Goal: Task Accomplishment & Management: Manage account settings

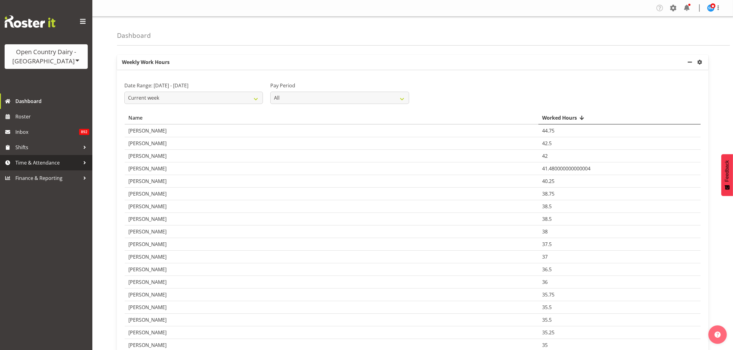
click at [56, 165] on span "Time & Attendance" at bounding box center [47, 162] width 65 height 9
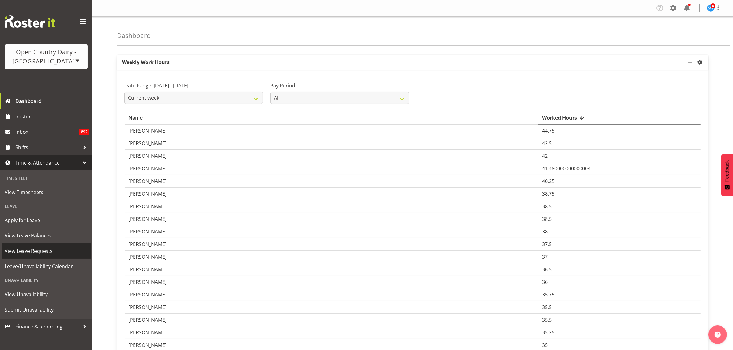
click at [50, 250] on span "View Leave Requests" at bounding box center [46, 251] width 83 height 9
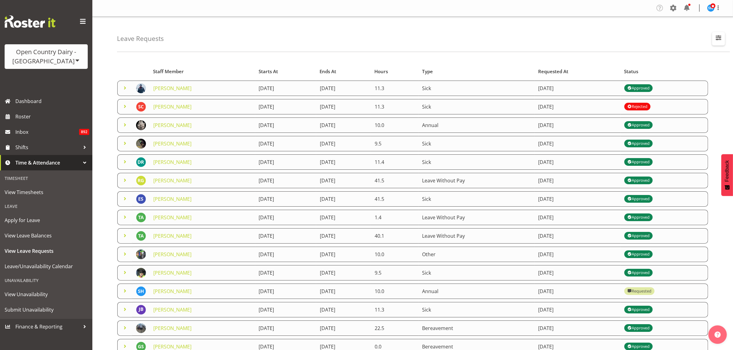
click at [719, 41] on span "button" at bounding box center [719, 38] width 8 height 8
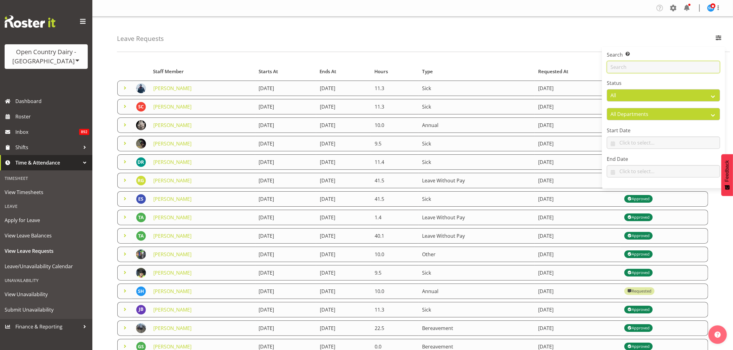
click at [657, 69] on input "text" at bounding box center [663, 67] width 113 height 12
click at [630, 68] on input "text" at bounding box center [663, 67] width 113 height 12
type input "jayden"
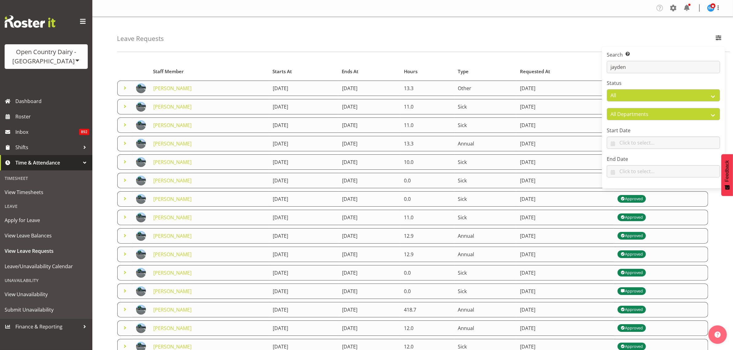
click at [443, 38] on div "Leave Requests Search Search for a particular employee jayden Status All Approv…" at bounding box center [423, 34] width 613 height 35
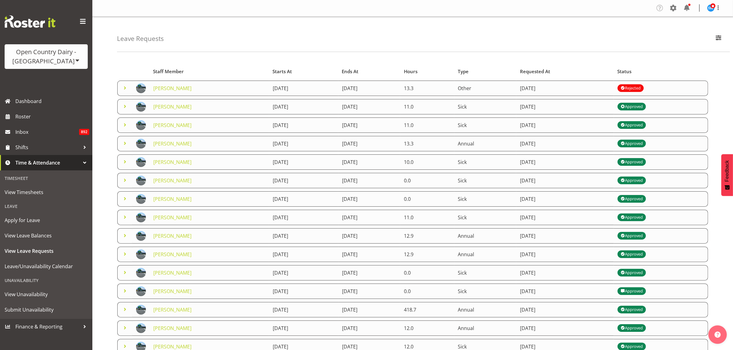
click at [125, 88] on span at bounding box center [124, 87] width 7 height 7
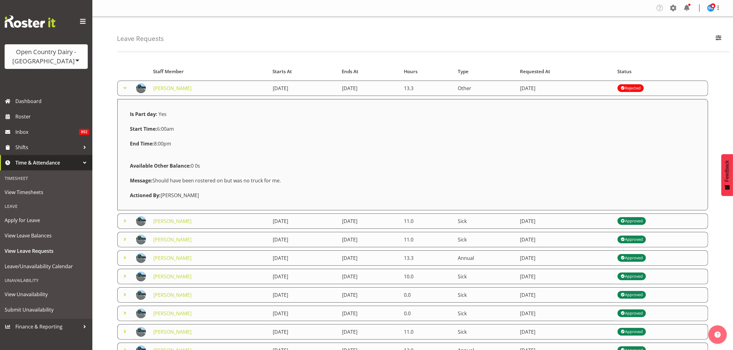
click at [125, 88] on span at bounding box center [124, 87] width 7 height 7
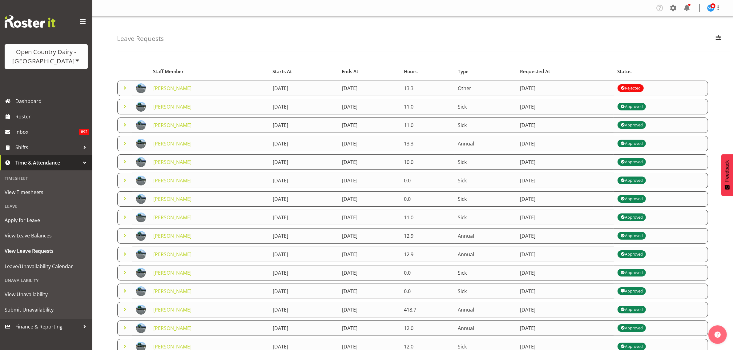
click at [124, 108] on span at bounding box center [124, 106] width 7 height 7
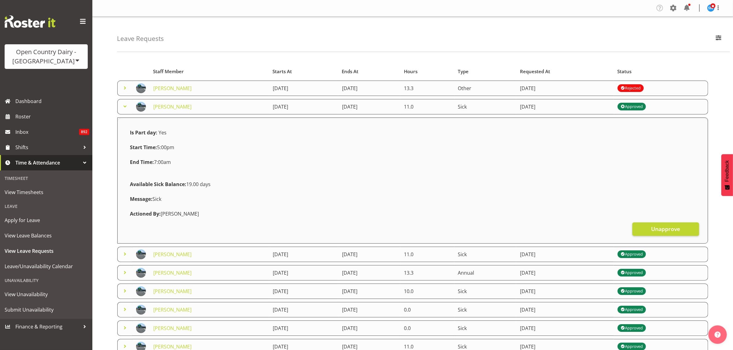
click at [124, 107] on span at bounding box center [124, 106] width 7 height 7
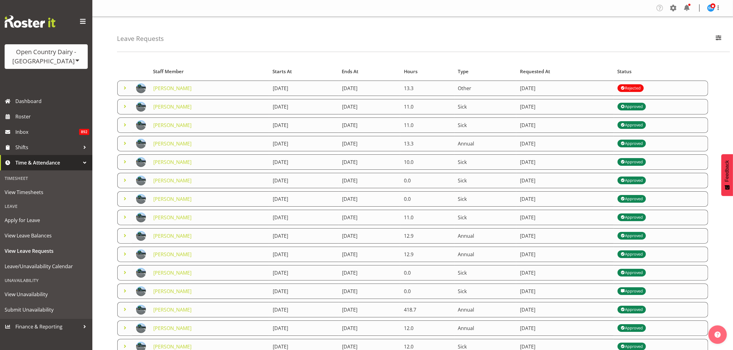
click at [125, 108] on span at bounding box center [124, 106] width 7 height 7
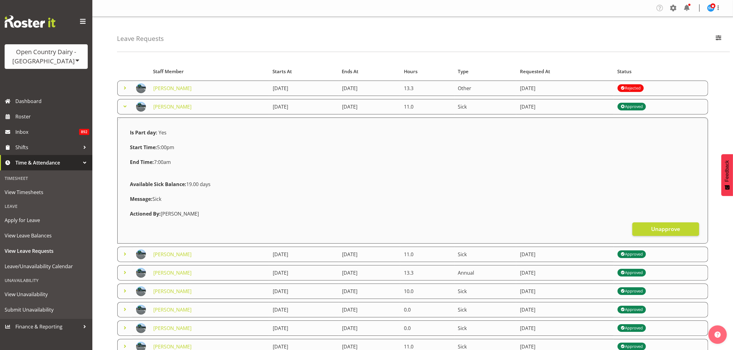
click at [125, 108] on span at bounding box center [124, 106] width 7 height 7
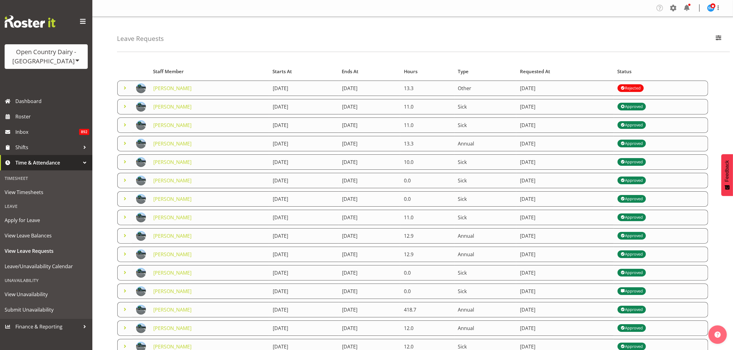
click at [125, 108] on span at bounding box center [124, 106] width 7 height 7
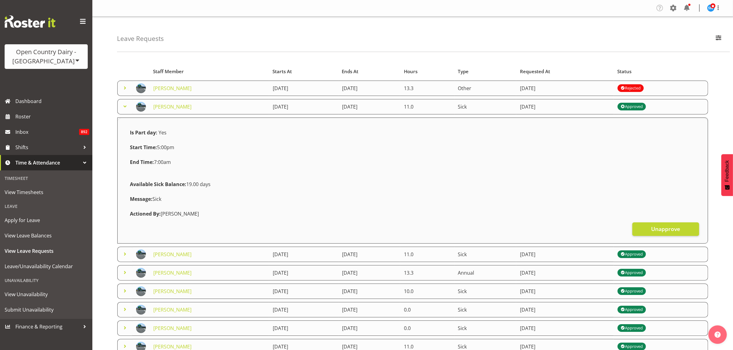
click at [125, 108] on span at bounding box center [124, 106] width 7 height 7
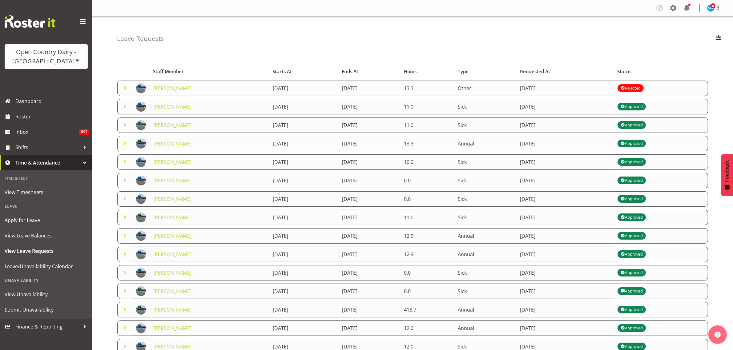
click at [124, 107] on span at bounding box center [124, 106] width 7 height 7
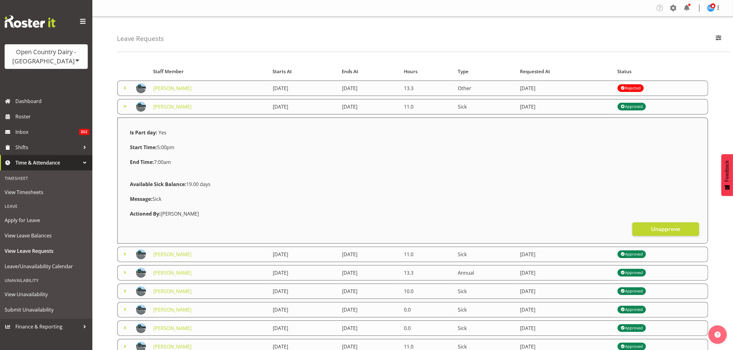
click at [124, 107] on span at bounding box center [124, 106] width 7 height 7
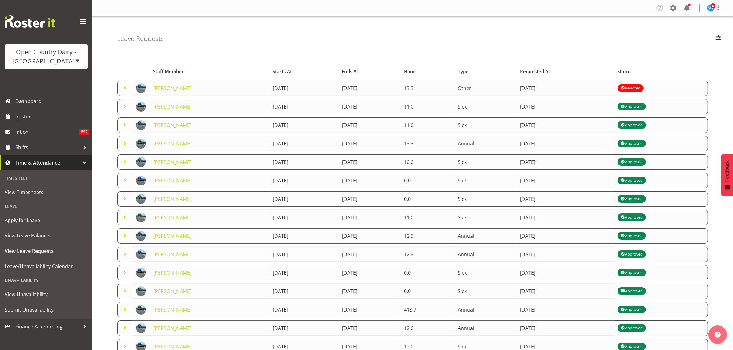
click at [125, 106] on span at bounding box center [124, 106] width 7 height 7
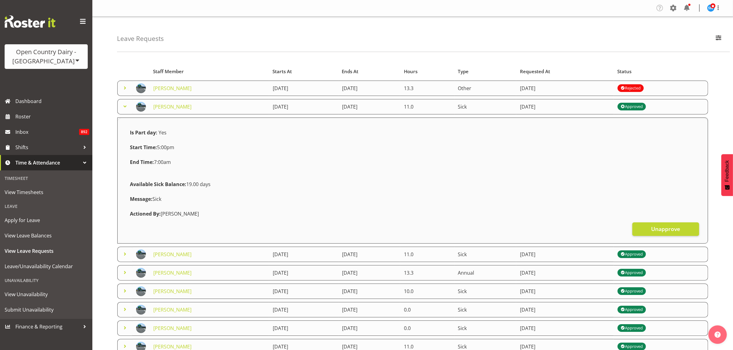
click at [125, 106] on span at bounding box center [124, 106] width 7 height 7
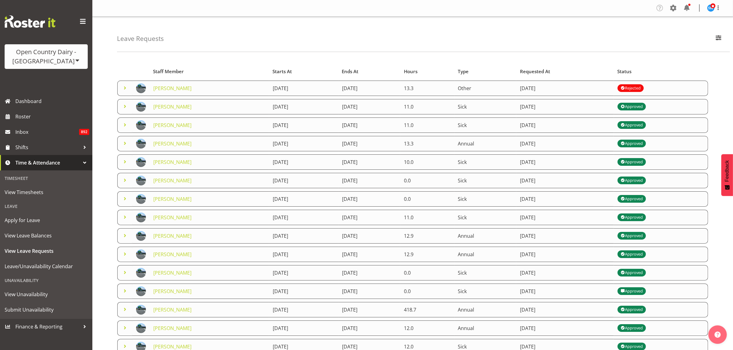
click at [127, 108] on span at bounding box center [124, 106] width 7 height 7
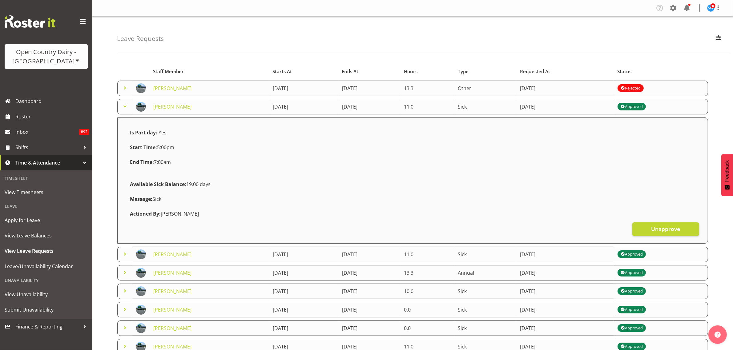
click at [124, 107] on span at bounding box center [124, 106] width 7 height 7
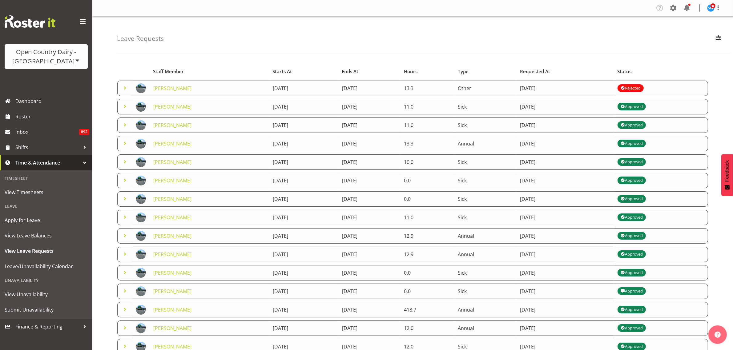
click at [127, 108] on span at bounding box center [124, 106] width 7 height 7
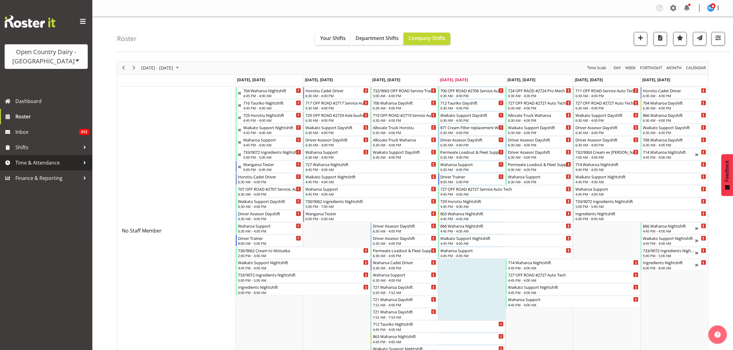
click at [37, 163] on span "Time & Attendance" at bounding box center [47, 162] width 65 height 9
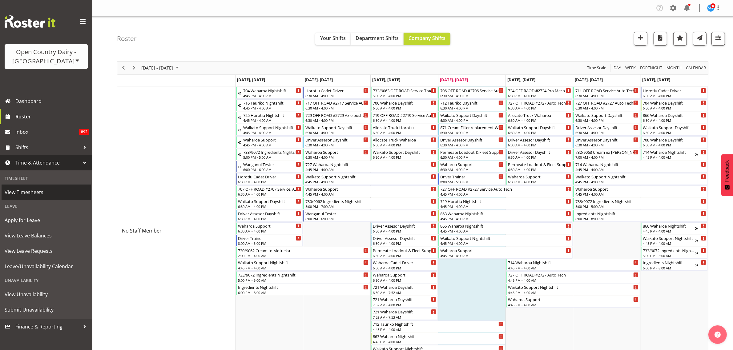
click at [22, 190] on span "View Timesheets" at bounding box center [46, 192] width 83 height 9
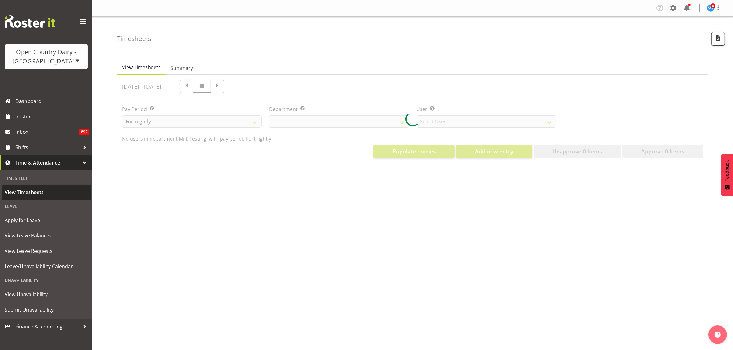
select select "733"
select select "7414"
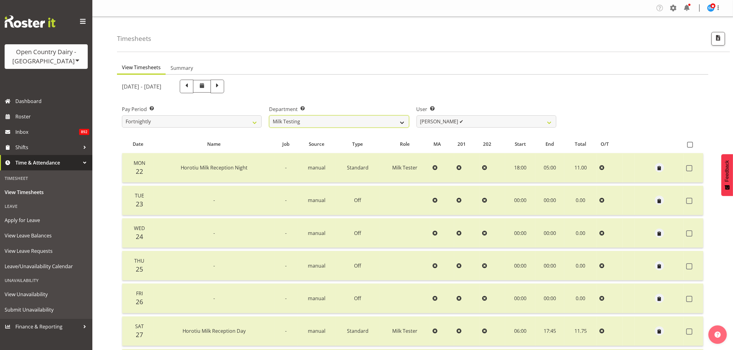
click at [399, 122] on select "701 702 703 704 705 706 707 708 709 710 711 712 713 714 715 716 717 718 719 720" at bounding box center [339, 121] width 140 height 12
select select "802"
click at [269, 115] on select "701 702 703 704 705 706 707 708 709 710 711 712 713 714 715 716 717 718 719 720" at bounding box center [339, 121] width 140 height 12
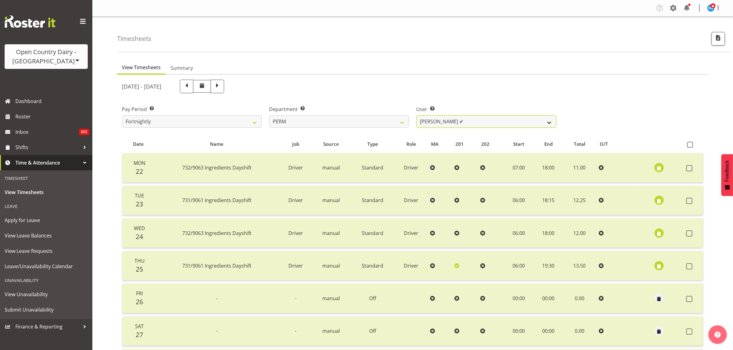
click at [544, 121] on select "Abhilash Antony ✔ Amba Swann ❌ Chris Kneebone ✔ Haley Galecki ✔ Jayden Vincent …" at bounding box center [487, 121] width 140 height 12
select select "8188"
click at [417, 115] on select "Abhilash Antony ✔ Amba Swann ❌ Chris Kneebone ✔ Haley Galecki ✔ Jayden Vincent …" at bounding box center [487, 121] width 140 height 12
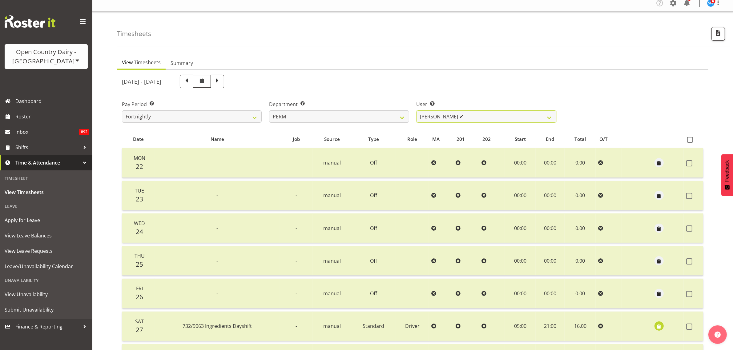
scroll to position [2, 0]
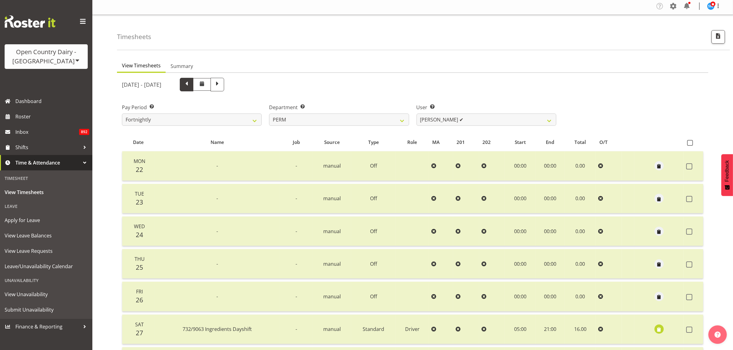
click at [191, 84] on span at bounding box center [187, 84] width 8 height 8
select select
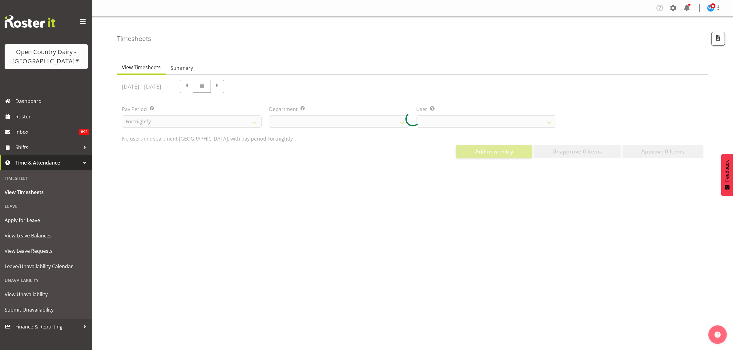
select select "802"
select select "8188"
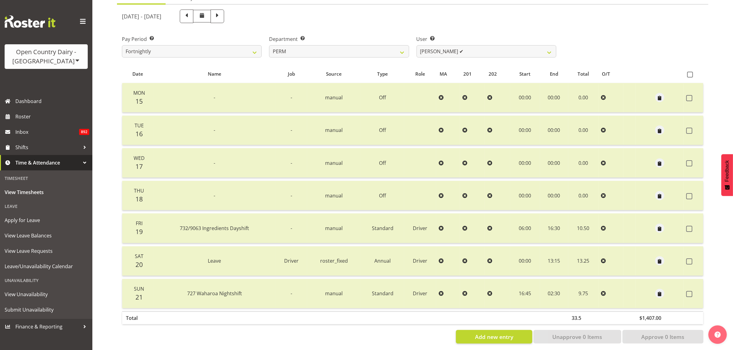
scroll to position [79, 0]
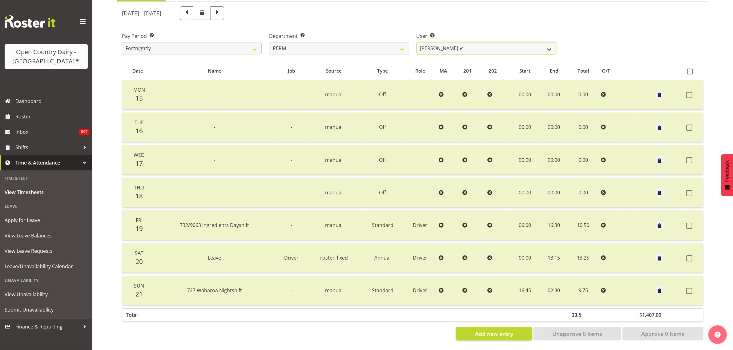
click at [539, 43] on select "Abhilash Antony ✔ Amba Swann ✔ Chris Kneebone ✔ Haley Galecki ✔ Jayden Vincent …" at bounding box center [487, 48] width 140 height 12
click at [398, 42] on select "701 702 703 704 705 706 707 708 709 710 711 712 713 714 715 716 717 718 719 720" at bounding box center [339, 48] width 140 height 12
click at [392, 42] on select "701 702 703 704 705 706 707 708 709 710 711 712 713 714 715 716 717 718 719 720" at bounding box center [339, 48] width 140 height 12
select select "874"
click at [269, 42] on select "701 702 703 704 705 706 707 708 709 710 711 712 713 714 715 716 717 718 719 720" at bounding box center [339, 48] width 140 height 12
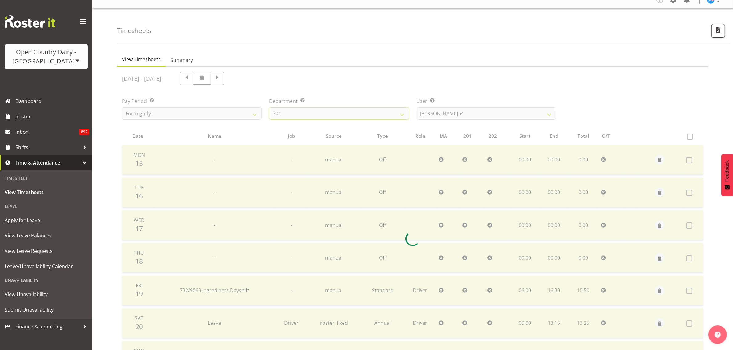
scroll to position [2, 0]
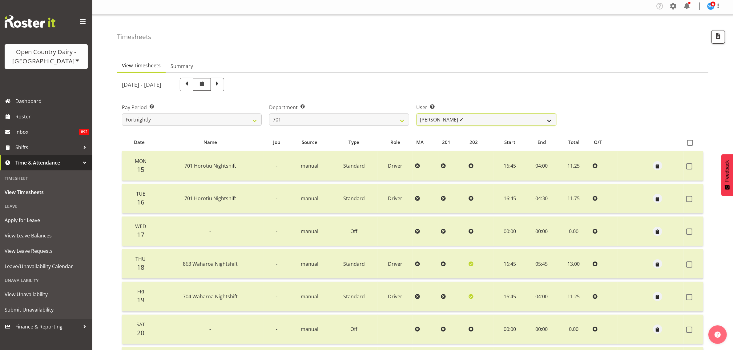
click at [542, 120] on select "Duncan Shirley ✔ Gagandeep Singh ✔ Johann Van Zyl ✔ John Cottingham ✔" at bounding box center [487, 120] width 140 height 12
select select "8383"
click at [417, 114] on select "Duncan Shirley ✔ Gagandeep Singh ✔ Johann Van Zyl ✔ John Cottingham ✔" at bounding box center [487, 120] width 140 height 12
click at [656, 199] on span "button" at bounding box center [657, 199] width 7 height 7
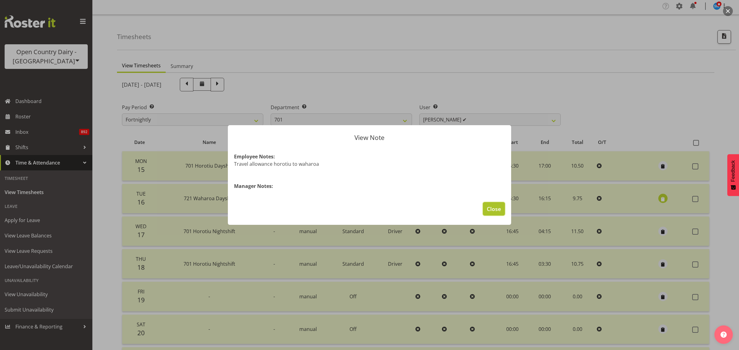
click at [491, 208] on span "Close" at bounding box center [494, 209] width 14 height 8
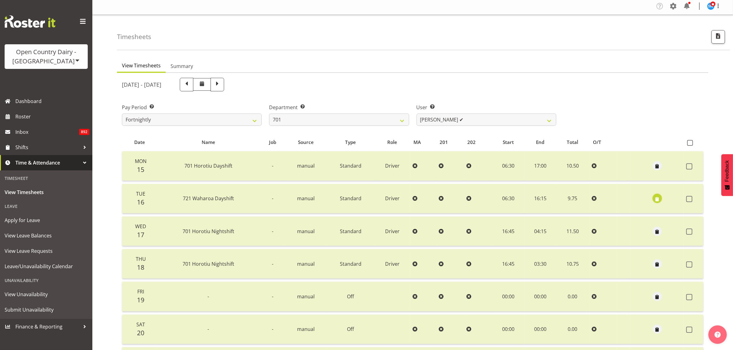
click at [656, 198] on span "button" at bounding box center [657, 199] width 7 height 7
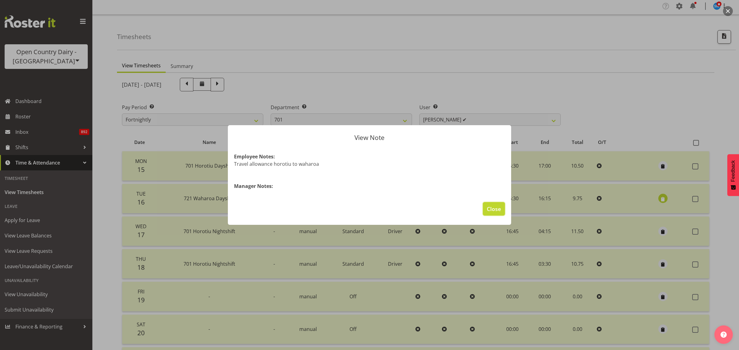
drag, startPoint x: 487, startPoint y: 210, endPoint x: 476, endPoint y: 211, distance: 11.7
click at [487, 210] on span "Close" at bounding box center [494, 209] width 14 height 8
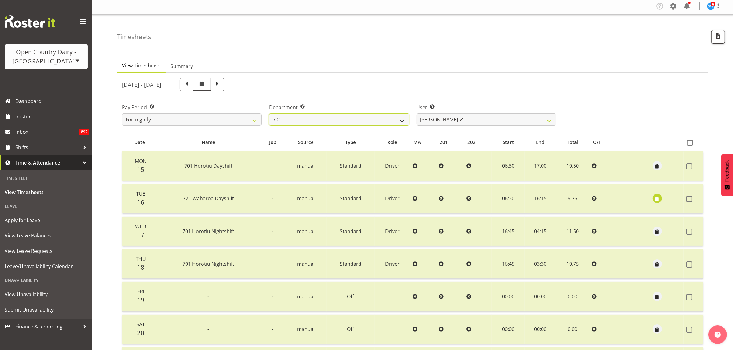
click at [399, 122] on select "701 702 703 704 705 706 707 708 709 710 711 712 713 714 715 716 717 718 719 720" at bounding box center [339, 120] width 140 height 12
select select "756"
click at [269, 114] on select "701 702 703 704 705 706 707 708 709 710 711 712 713 714 715 716 717 718 719 720" at bounding box center [339, 120] width 140 height 12
click at [533, 119] on select "Andy Webb ✔ Darren Hatcher ✔ Gurpreet Singh ✔" at bounding box center [487, 120] width 140 height 12
select select "11209"
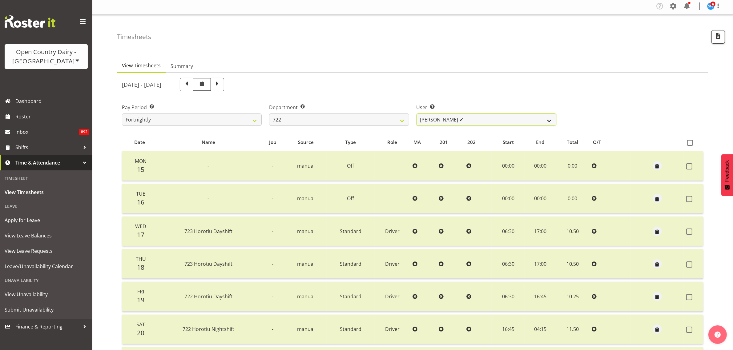
click at [417, 114] on select "Andy Webb ✔ Darren Hatcher ✔ Gurpreet Singh ✔" at bounding box center [487, 120] width 140 height 12
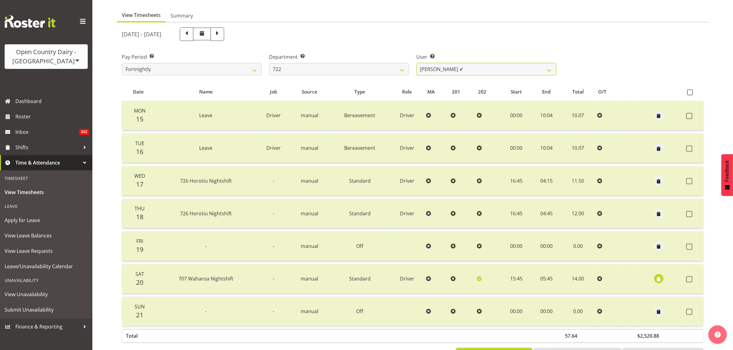
scroll to position [40, 0]
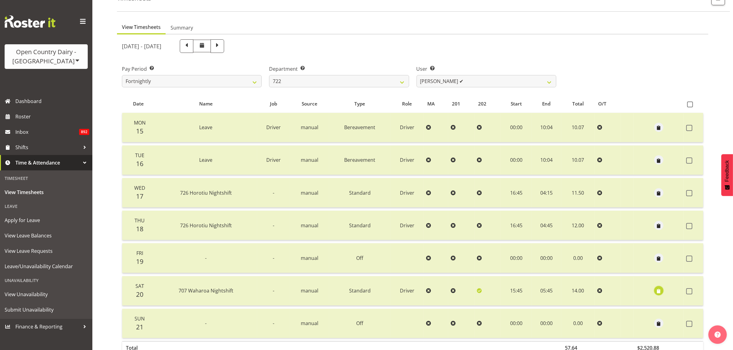
click at [659, 292] on span "button" at bounding box center [658, 291] width 7 height 7
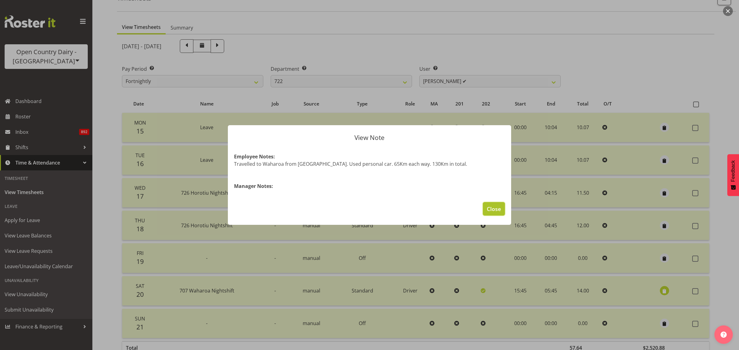
click at [493, 209] on span "Close" at bounding box center [494, 209] width 14 height 8
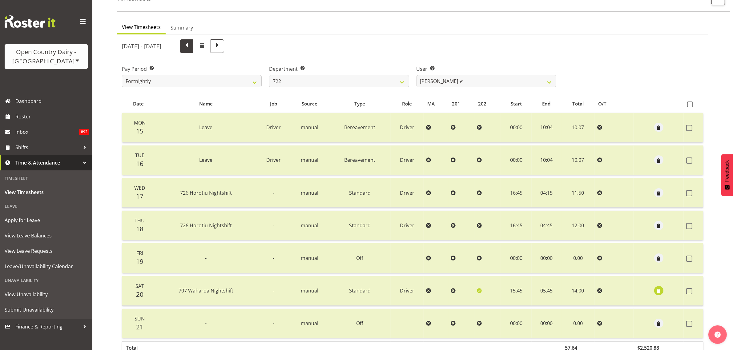
click at [191, 48] on span at bounding box center [187, 46] width 8 height 8
select select
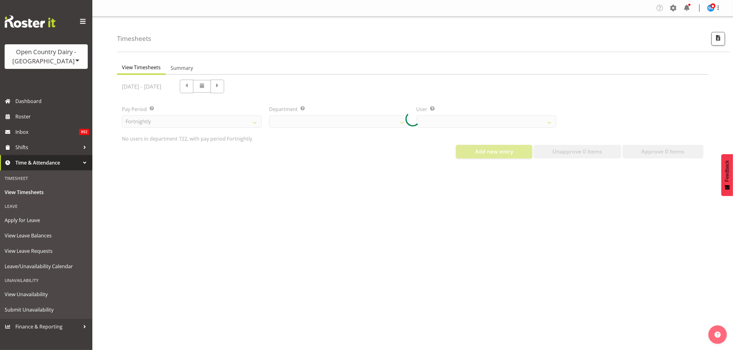
scroll to position [0, 0]
select select "756"
select select "11209"
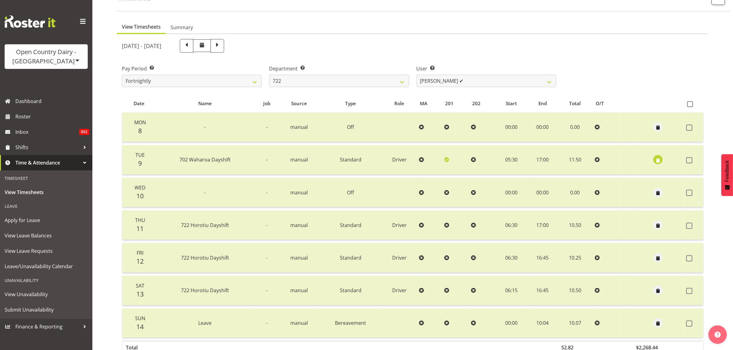
scroll to position [40, 0]
click at [657, 161] on span "button" at bounding box center [657, 160] width 7 height 7
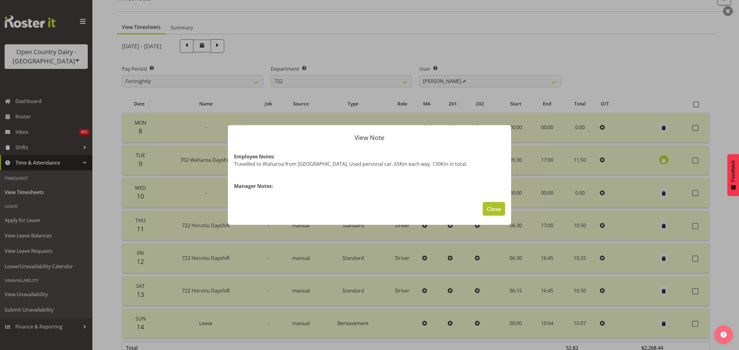
click at [496, 211] on span "Close" at bounding box center [494, 209] width 14 height 8
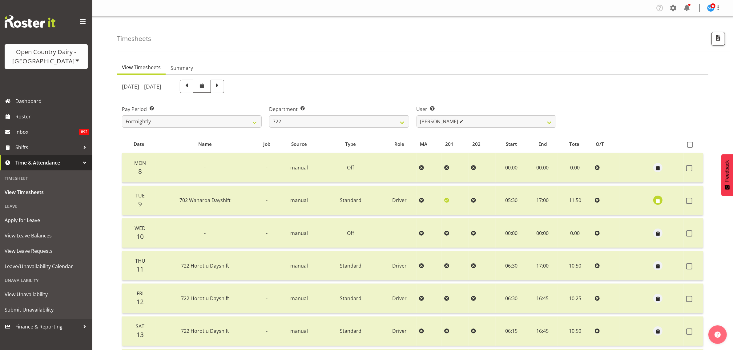
scroll to position [79, 0]
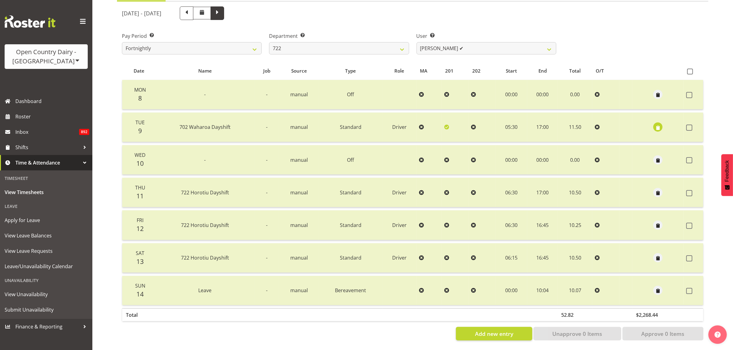
click at [221, 9] on span at bounding box center [217, 13] width 8 height 8
select select
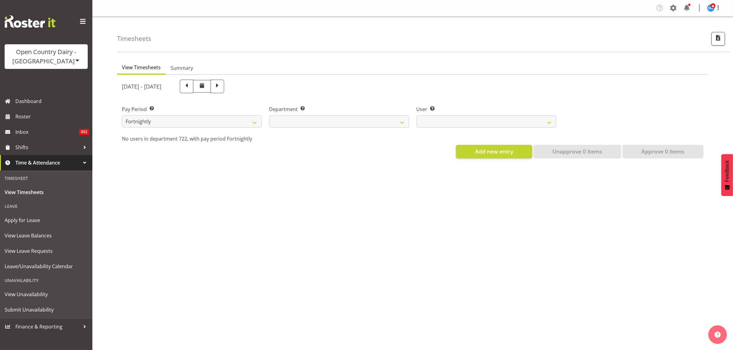
scroll to position [0, 0]
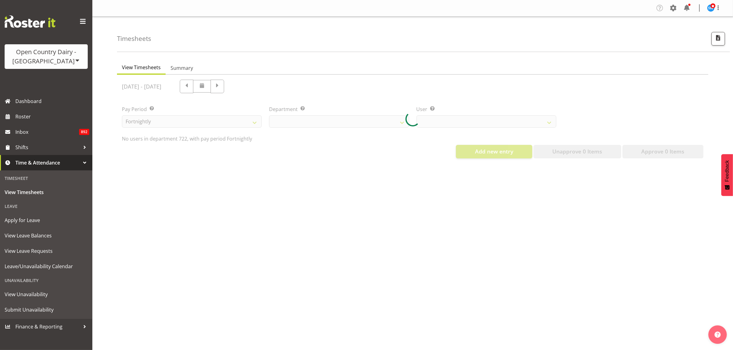
select select "756"
select select "11209"
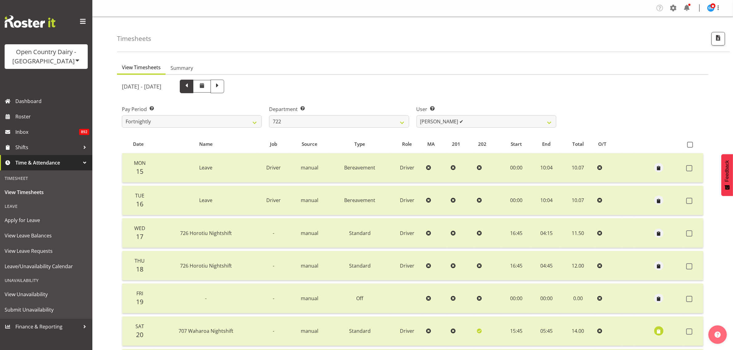
click at [191, 88] on span at bounding box center [187, 86] width 8 height 8
select select
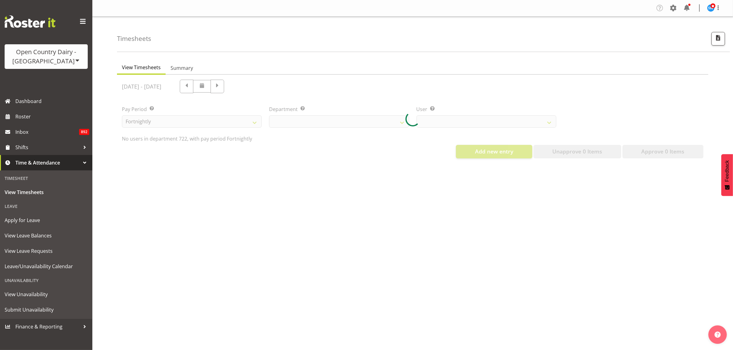
select select "756"
select select "11209"
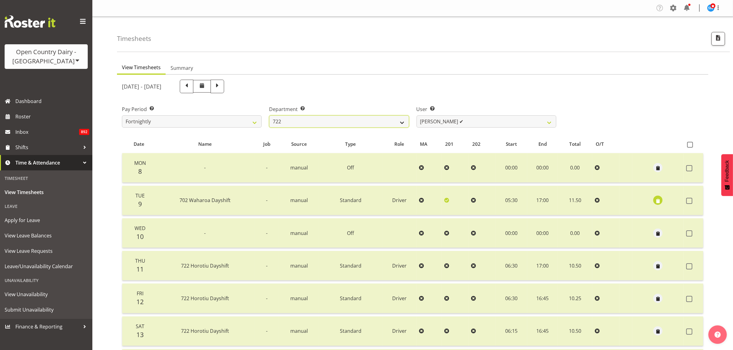
click at [401, 123] on select "701 702 703 704 705 706 707 708 709 710 711 712 713 714 715 716 717 718 719 720" at bounding box center [339, 121] width 140 height 12
select select "802"
click at [269, 115] on select "701 702 703 704 705 706 707 708 709 710 711 712 713 714 715 716 717 718 719 720" at bounding box center [339, 121] width 140 height 12
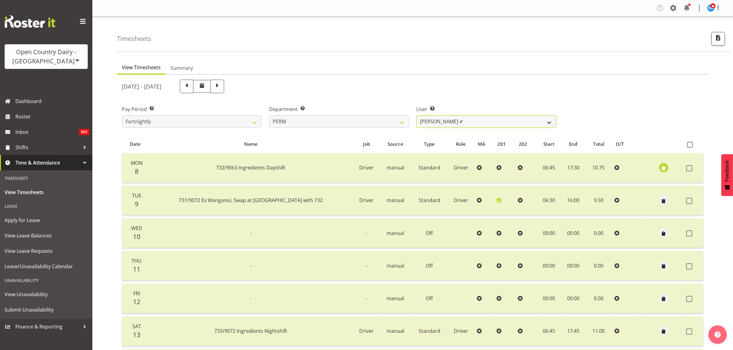
click at [537, 123] on select "Abhilash Antony ✔ Amba Swann ✔ Chris Kneebone ✔ Haley Galecki ✔ Jayden Vincent …" at bounding box center [487, 121] width 140 height 12
select select "8188"
click at [417, 115] on select "Abhilash Antony ✔ Amba Swann ✔ Chris Kneebone ✔ Haley Galecki ✔ Jayden Vincent …" at bounding box center [487, 121] width 140 height 12
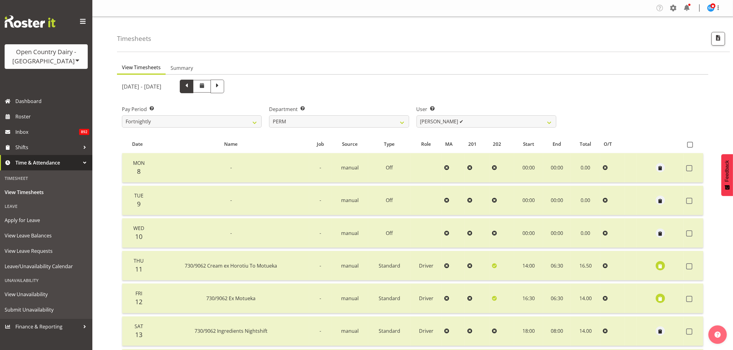
click at [191, 89] on span at bounding box center [187, 86] width 8 height 8
select select
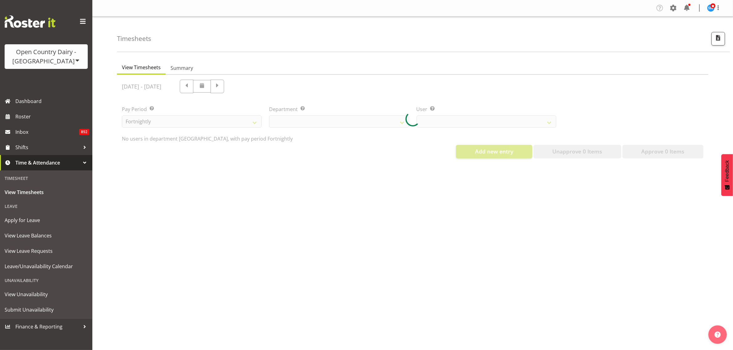
select select "802"
select select "8188"
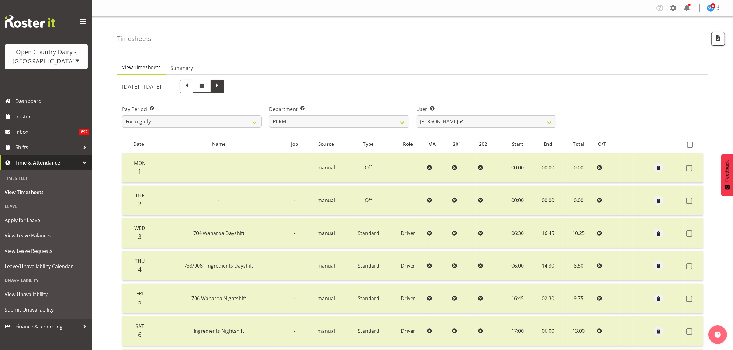
click at [221, 88] on span at bounding box center [217, 86] width 8 height 8
select select
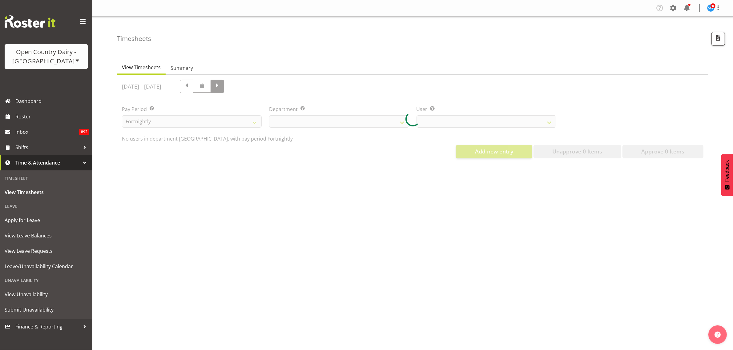
select select "802"
select select "8188"
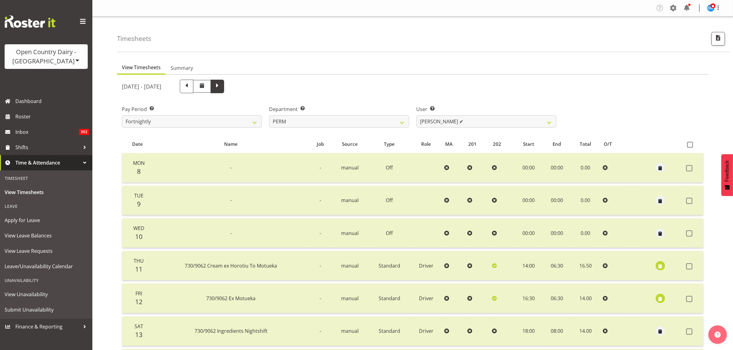
click at [221, 88] on span at bounding box center [217, 86] width 8 height 8
select select
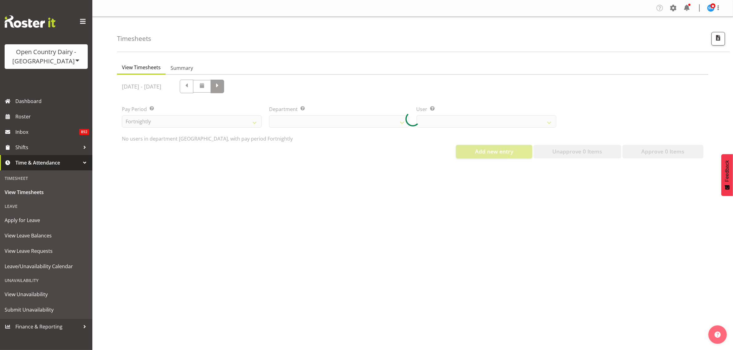
select select "802"
select select "8188"
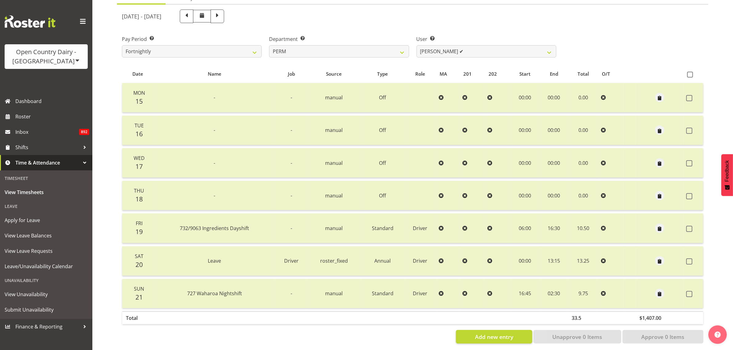
scroll to position [77, 0]
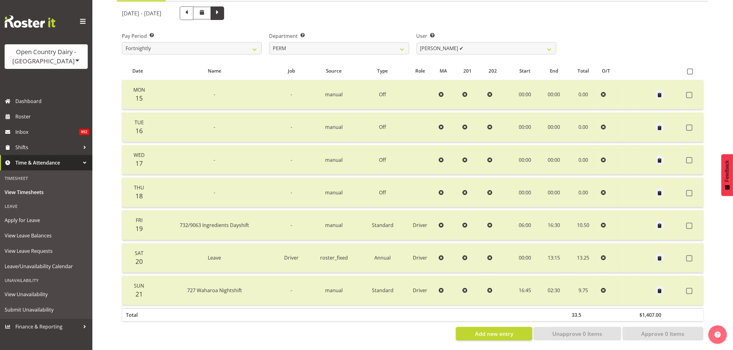
click at [221, 12] on span at bounding box center [217, 13] width 8 height 8
select select
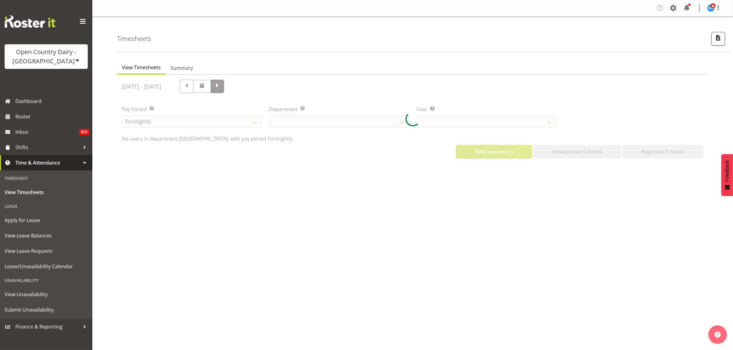
scroll to position [0, 0]
select select "802"
select select "8188"
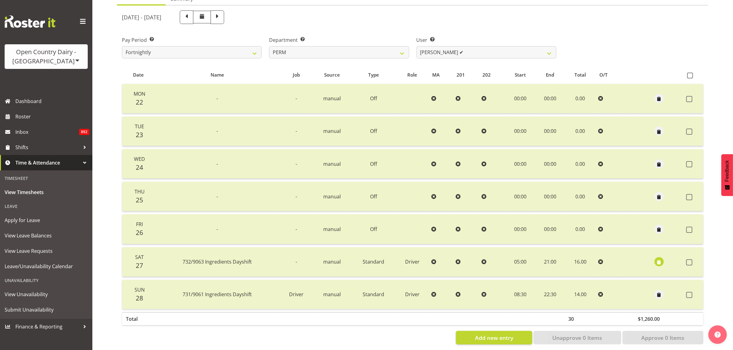
scroll to position [79, 0]
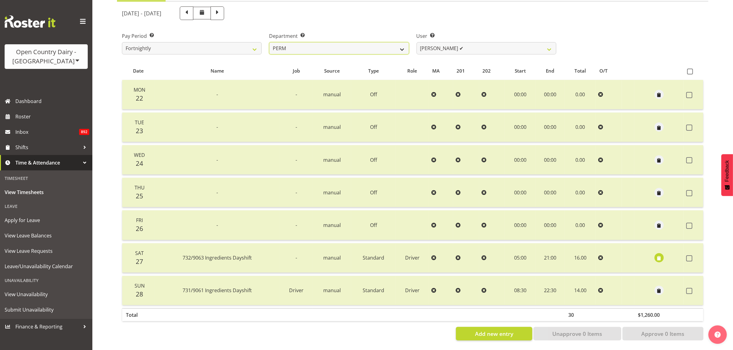
click at [395, 42] on select "701 702 703 704 705 706 707 708 709 710 711 712 713 714 715 716 717 718 719 720" at bounding box center [339, 48] width 140 height 12
select select "756"
click at [269, 42] on select "701 702 703 704 705 706 707 708 709 710 711 712 713 714 715 716 717 718 719 720" at bounding box center [339, 48] width 140 height 12
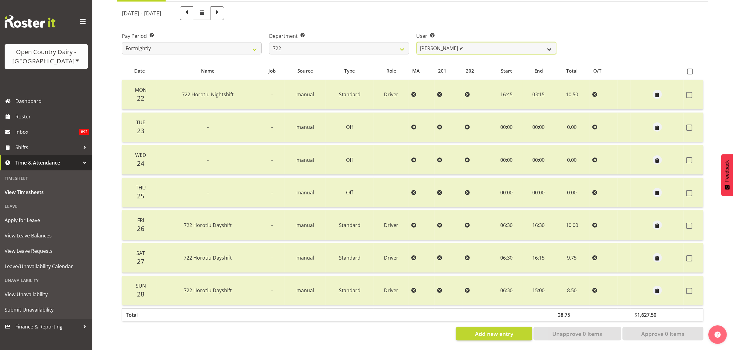
click at [553, 45] on select "Andy Webb ✔ Darren Hatcher ✔ Gurpreet Singh ✔" at bounding box center [487, 48] width 140 height 12
select select "11209"
click at [417, 42] on select "Andy Webb ✔ Darren Hatcher ✔ Gurpreet Singh ✔" at bounding box center [487, 48] width 140 height 12
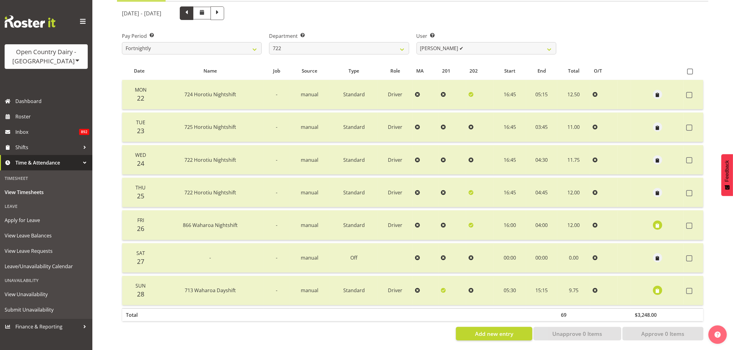
click at [191, 10] on span at bounding box center [187, 13] width 8 height 8
select select
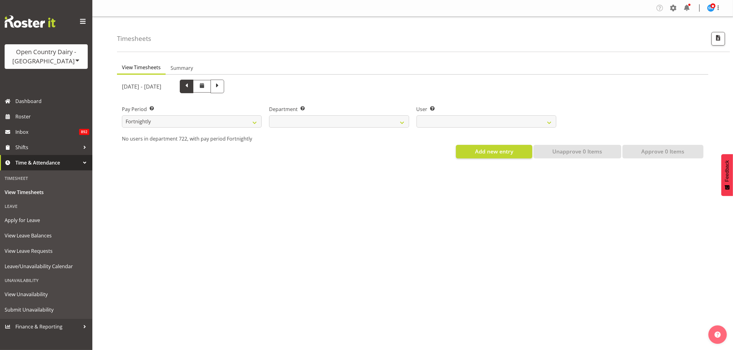
scroll to position [0, 0]
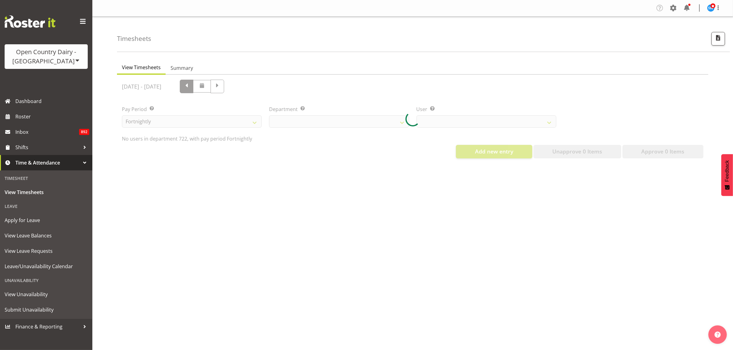
select select "756"
select select "11209"
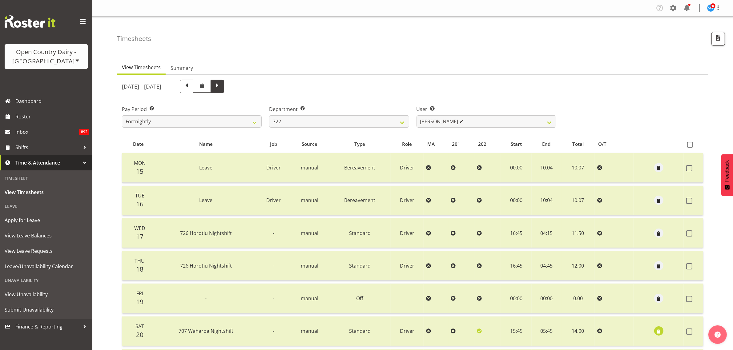
click at [221, 90] on span at bounding box center [217, 86] width 8 height 8
select select
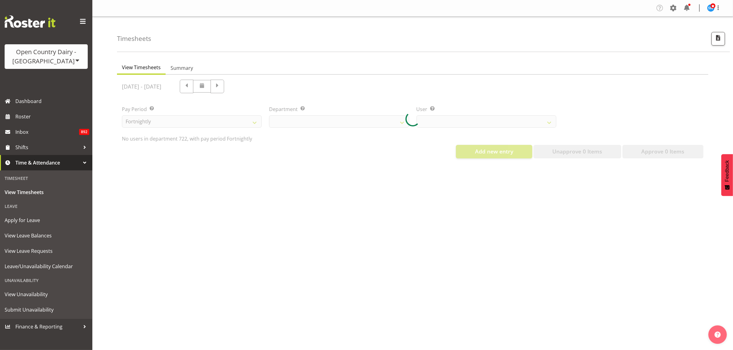
select select "756"
select select "11209"
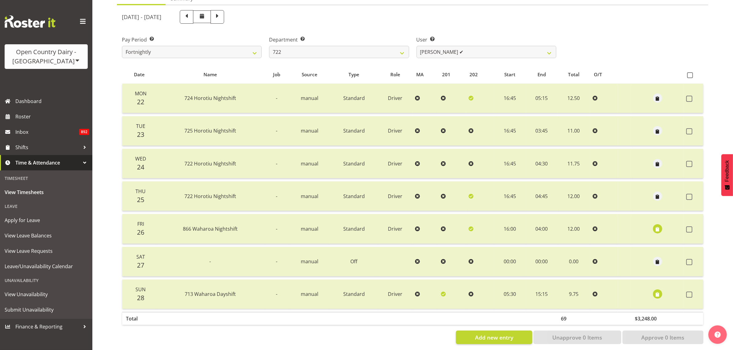
scroll to position [79, 0]
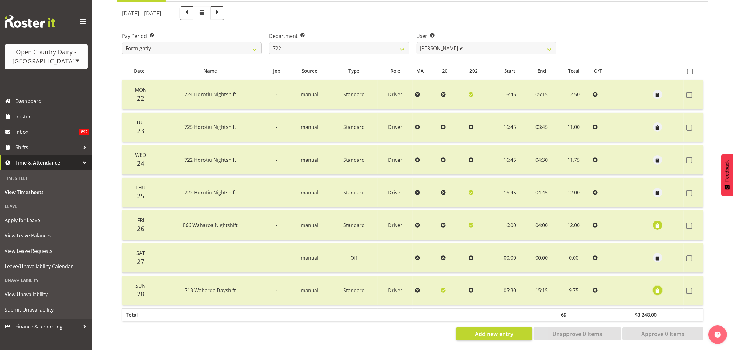
click at [655, 288] on span "button" at bounding box center [657, 291] width 7 height 7
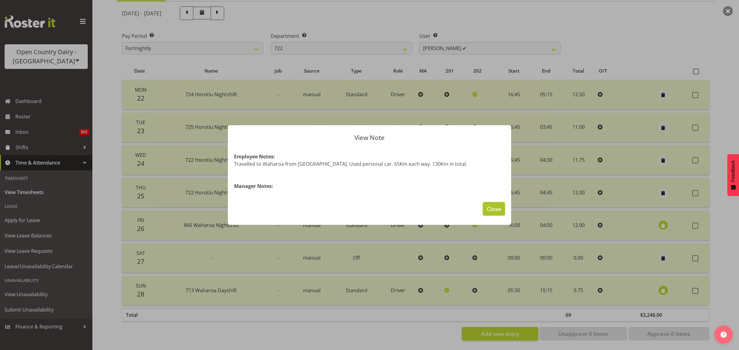
click at [492, 209] on span "Close" at bounding box center [494, 209] width 14 height 8
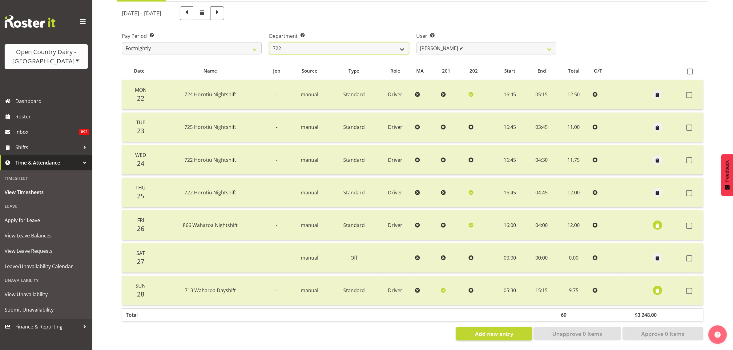
click at [404, 42] on select "701 702 703 704 705 706 707 708 709 710 711 712 713 714 715 716 717 718 719 720" at bounding box center [339, 48] width 140 height 12
select select "731"
click at [269, 42] on select "701 702 703 704 705 706 707 708 709 710 711 712 713 714 715 716 717 718 719 720" at bounding box center [339, 48] width 140 height 12
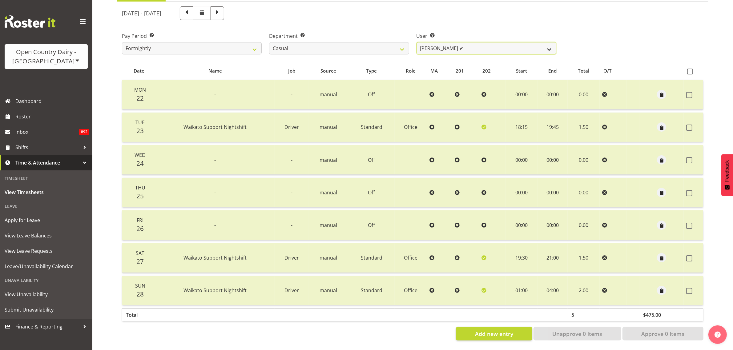
click at [547, 44] on select "Bruce Morgan ✔ Dutchie Egbert Dijkstra ✔ Mark Hedge ✔ Rob Luke ✔" at bounding box center [487, 48] width 140 height 12
select select "8180"
click at [417, 42] on select "Bruce Morgan ✔ Dutchie Egbert Dijkstra ✔ Mark Hedge ✔ Rob Luke ✔" at bounding box center [487, 48] width 140 height 12
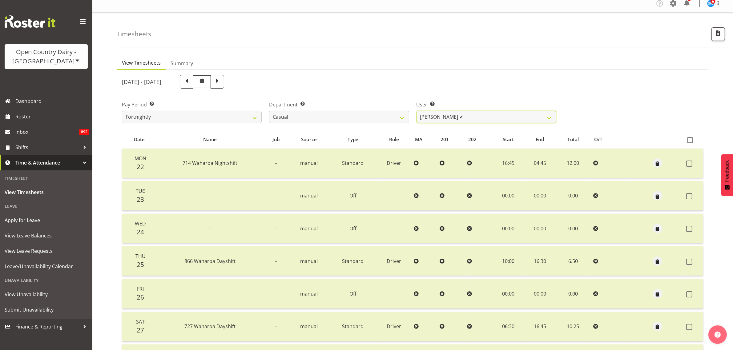
scroll to position [0, 0]
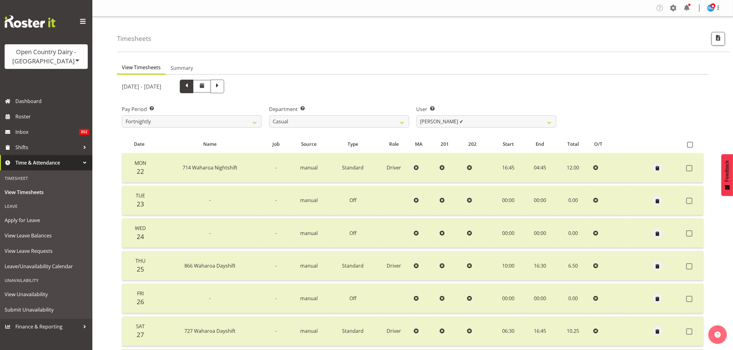
click at [191, 88] on span at bounding box center [187, 86] width 8 height 8
select select
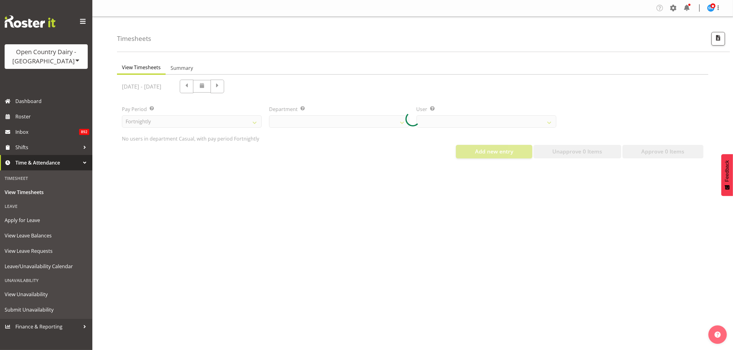
select select "731"
select select "8180"
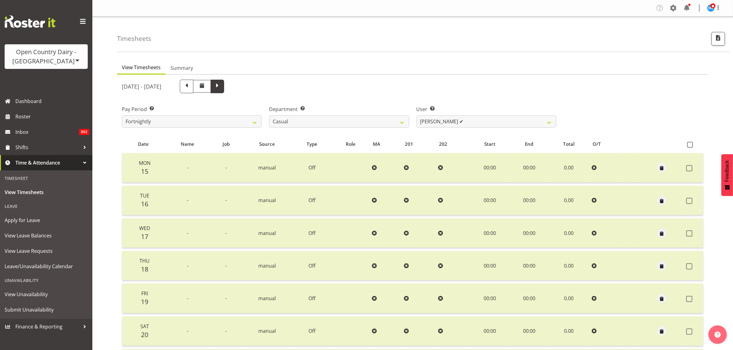
click at [221, 86] on span at bounding box center [217, 86] width 8 height 8
select select
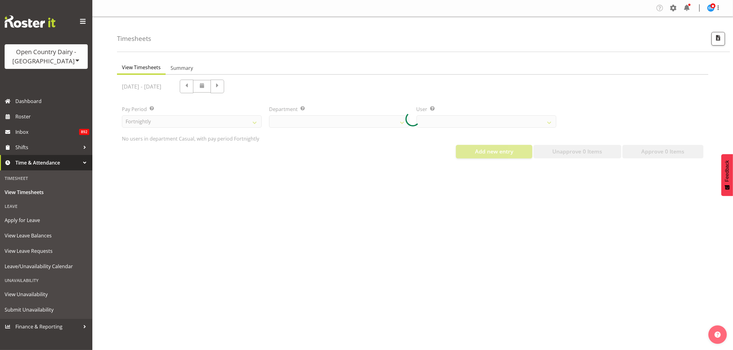
select select "731"
select select "8180"
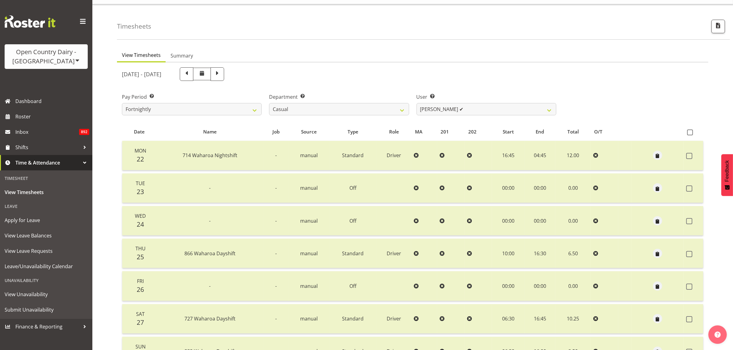
scroll to position [2, 0]
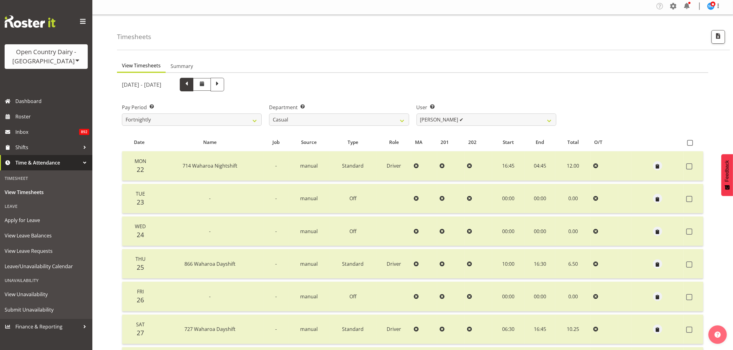
click at [191, 84] on span at bounding box center [187, 84] width 8 height 8
select select
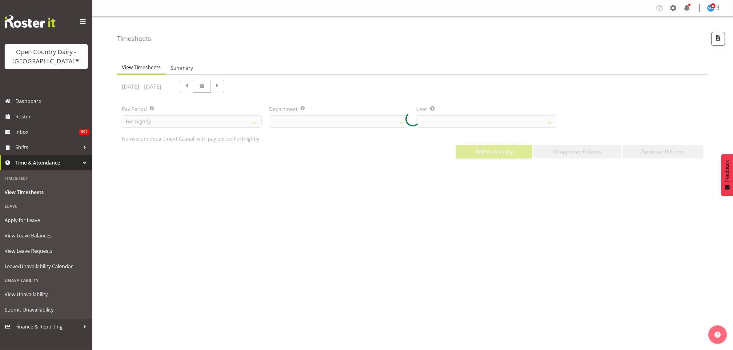
select select "731"
select select "8180"
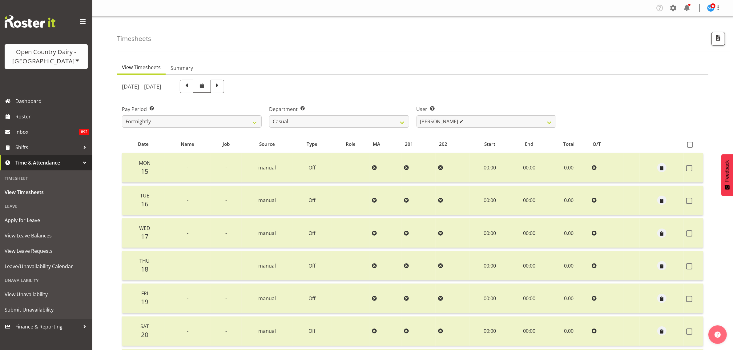
click at [191, 87] on span at bounding box center [187, 86] width 8 height 8
select select
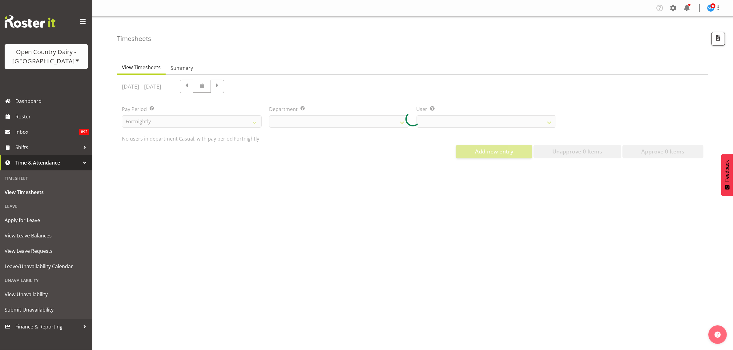
select select "731"
select select "8180"
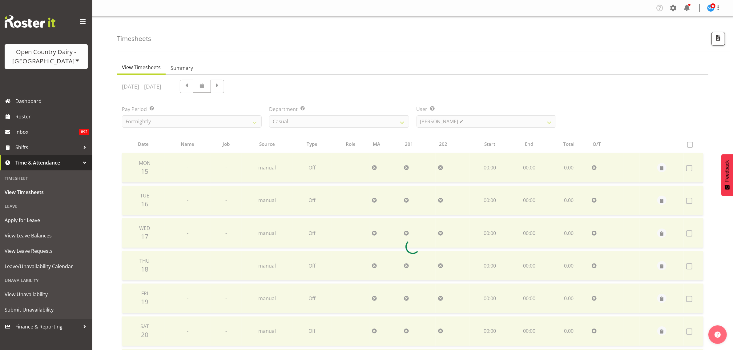
click at [246, 87] on div at bounding box center [412, 247] width 591 height 344
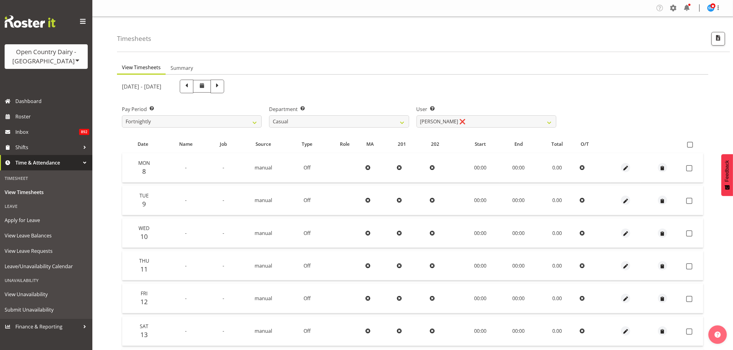
click at [191, 87] on span at bounding box center [187, 86] width 8 height 8
select select
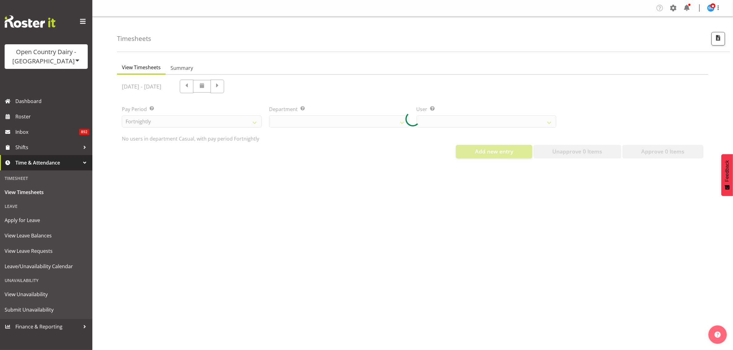
select select "731"
select select "8180"
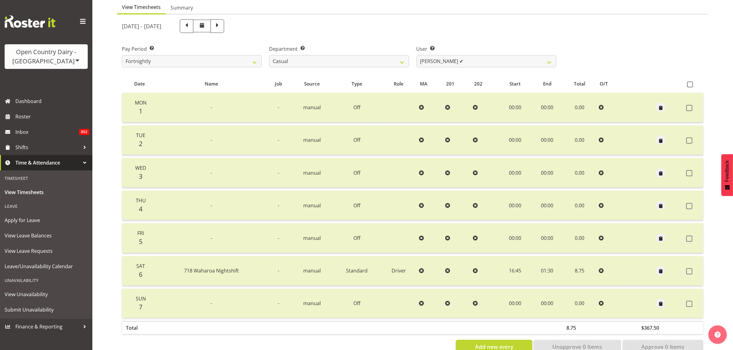
scroll to position [79, 0]
